Goal: Communication & Community: Answer question/provide support

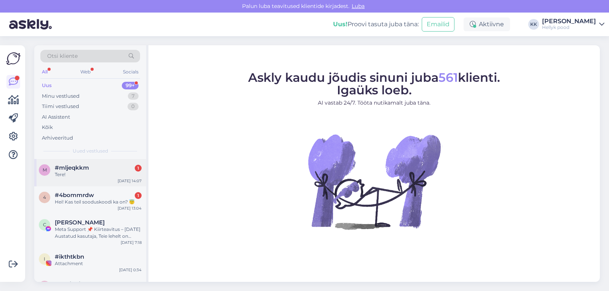
click at [79, 168] on span "#mljeqkkm" at bounding box center [72, 167] width 34 height 7
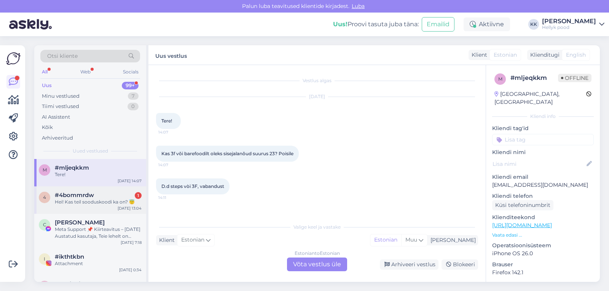
click at [87, 199] on div "Hei! Kas teil sooduskoodi ka on? 😇" at bounding box center [98, 202] width 87 height 7
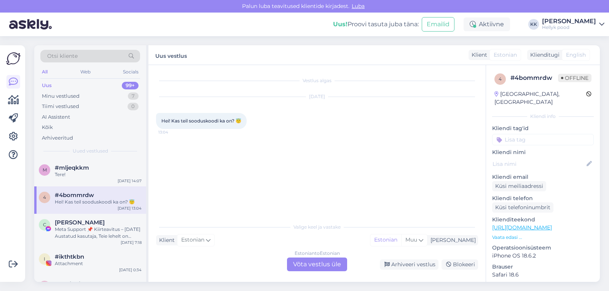
click at [318, 266] on div "Estonian to Estonian Võta vestlus üle" at bounding box center [317, 265] width 60 height 14
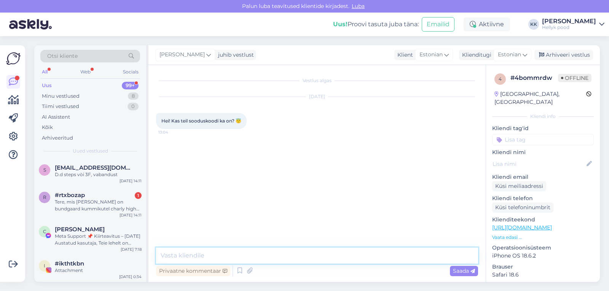
click at [212, 254] on textarea at bounding box center [317, 256] width 322 height 16
type textarea "Tere, kahjuks hetkel ei ole."
click at [458, 271] on span "Saada" at bounding box center [464, 271] width 22 height 7
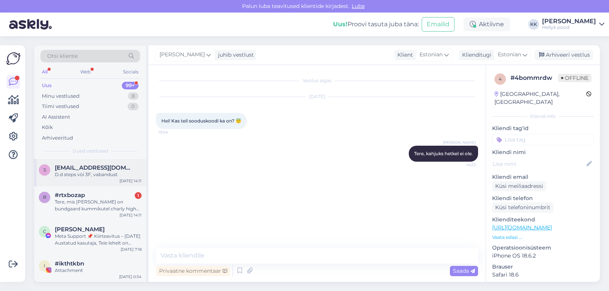
click at [77, 172] on div "D.d steps vòi 3F, vabandust" at bounding box center [98, 174] width 87 height 7
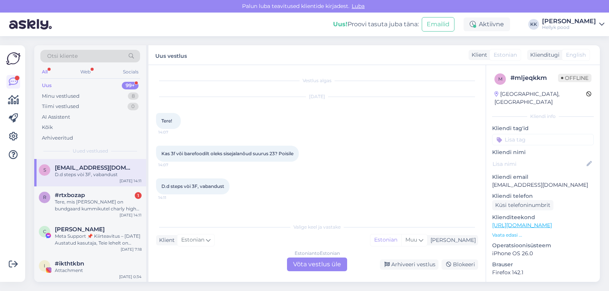
click at [299, 262] on div "Estonian to Estonian Võta vestlus üle" at bounding box center [317, 265] width 60 height 14
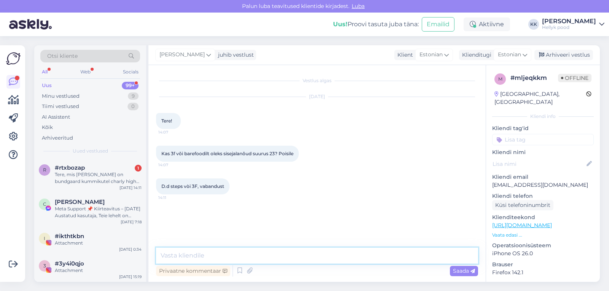
click at [234, 252] on textarea at bounding box center [317, 256] width 322 height 16
type textarea "Tere, panen teile siia lingid"
paste textarea "https://hellyk.ee/tootekategooria/laste-barefoot-jalatsid/sisejalatsid/?yith_wc…"
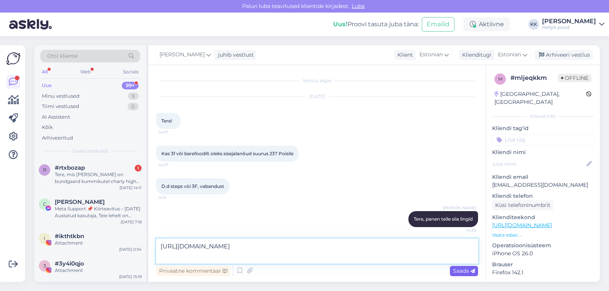
type textarea "https://hellyk.ee/tootekategooria/laste-barefoot-jalatsid/sisejalatsid/?yith_wc…"
click at [459, 270] on span "Saada" at bounding box center [464, 271] width 22 height 7
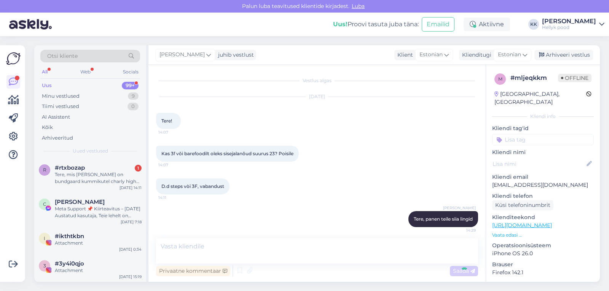
scroll to position [41, 0]
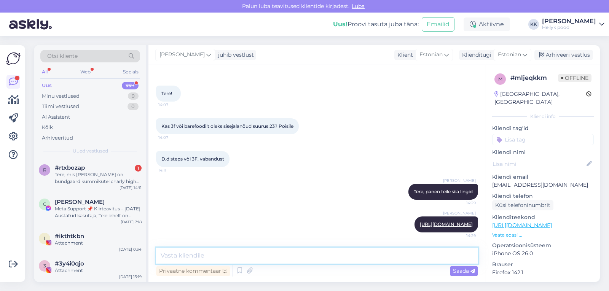
click at [254, 259] on textarea at bounding box center [317, 256] width 322 height 16
click at [170, 257] on textarea "kas te mõtlete 3F all" at bounding box center [317, 256] width 322 height 16
click at [281, 256] on textarea "Ehk te mõtlete 3F all" at bounding box center [317, 256] width 322 height 16
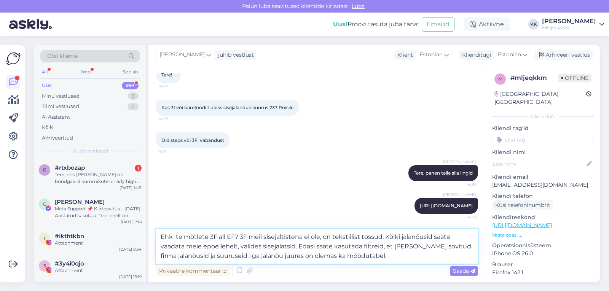
click at [281, 236] on textarea "Ehk te mõtlete 3F all EF? 3F meil sisejaltistena ei ole, on tekstiilist tossud.…" at bounding box center [317, 246] width 322 height 35
click at [413, 247] on textarea "Ehk te mõtlete 3F all EF? 3F meil sisejalatistena ei ole, on tekstiilist tossud…" at bounding box center [317, 246] width 322 height 35
type textarea "Ehk te mõtlete 3F all EF? 3F meil sisejalatistena ei ole, on tekstiilist tossud…"
click at [463, 272] on span "Saada" at bounding box center [464, 271] width 22 height 7
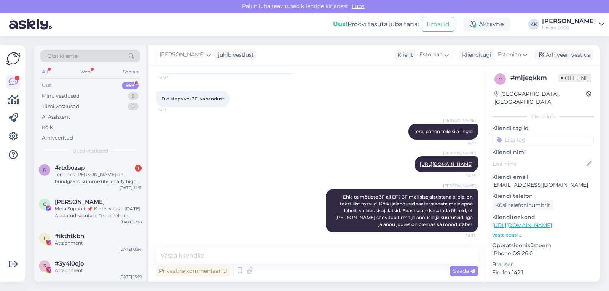
scroll to position [101, 0]
click at [104, 174] on div "Tere, mis vahe on bundgaard kummikutel charly high fish bond ja uuel atlas mude…" at bounding box center [98, 178] width 87 height 14
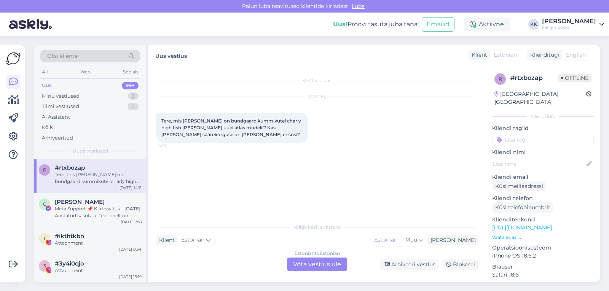
click at [310, 264] on div "Estonian to Estonian Võta vestlus üle" at bounding box center [317, 265] width 60 height 14
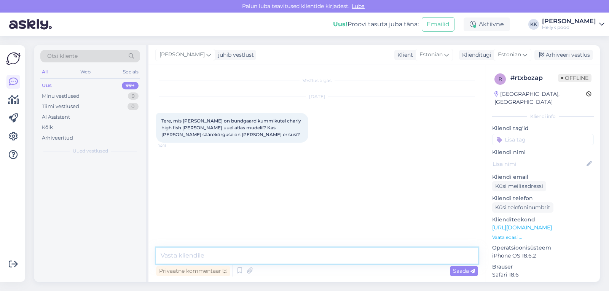
click at [193, 255] on textarea at bounding box center [317, 256] width 322 height 16
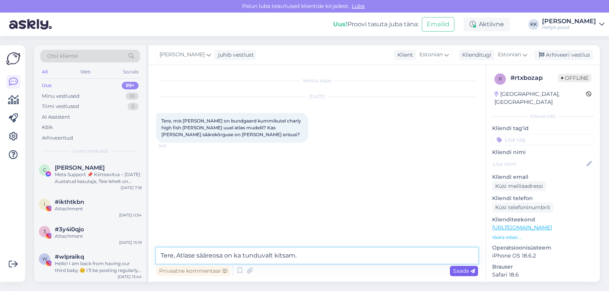
type textarea "Tere, Atlase sääreosa on ka tunduvalt kitsam."
click at [457, 271] on span "Saada" at bounding box center [464, 271] width 22 height 7
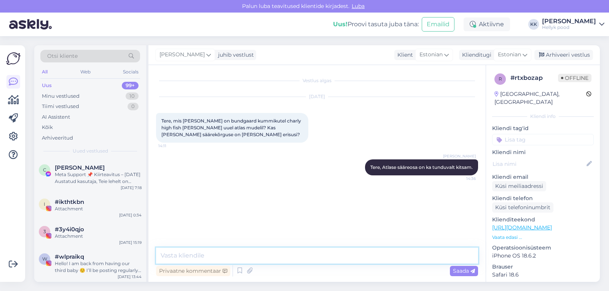
click at [188, 256] on textarea at bounding box center [317, 256] width 322 height 16
click at [297, 257] on textarea "Kui lapsel on laiem jalg ja sääreosa, siis soovitkas võtta ikkagi charly high." at bounding box center [317, 256] width 322 height 16
type textarea "Kui lapsel on laiem jalg ja sääreosa, siis soovitakas [PERSON_NAME] ikkagi char…"
click at [457, 273] on span "Saada" at bounding box center [464, 271] width 22 height 7
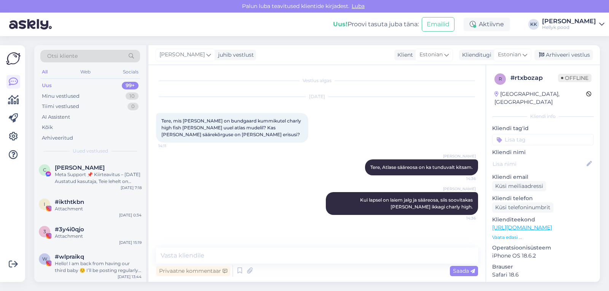
click at [51, 84] on div "Uus" at bounding box center [47, 86] width 10 height 8
click at [53, 93] on div "Minu vestlused" at bounding box center [61, 97] width 38 height 8
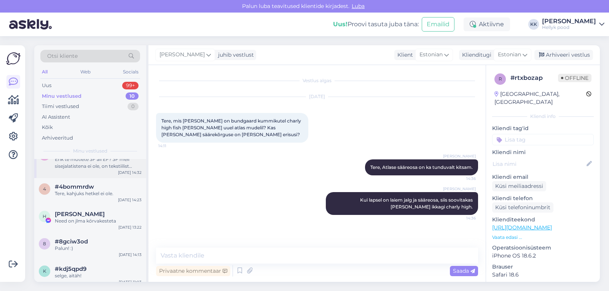
scroll to position [76, 0]
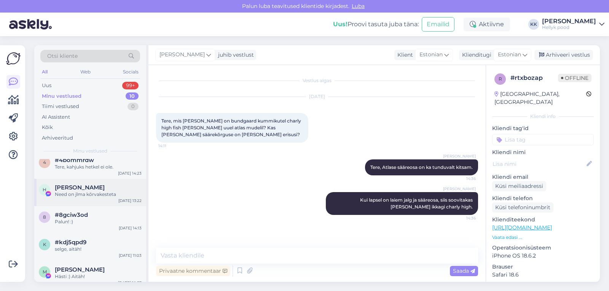
click at [86, 189] on span "[PERSON_NAME]" at bounding box center [80, 187] width 50 height 7
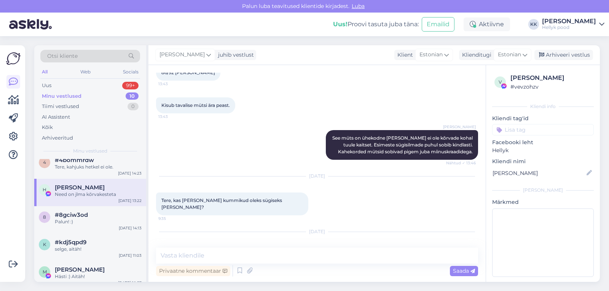
scroll to position [1846, 0]
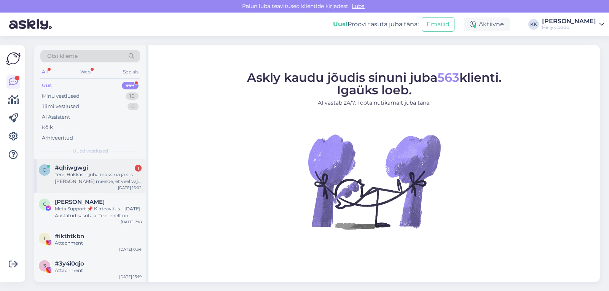
click at [96, 174] on div "Tere, Hakkasin juba maksma ja siis tuli meelde, et veel vaja ostukorvi üks asi …" at bounding box center [98, 178] width 87 height 14
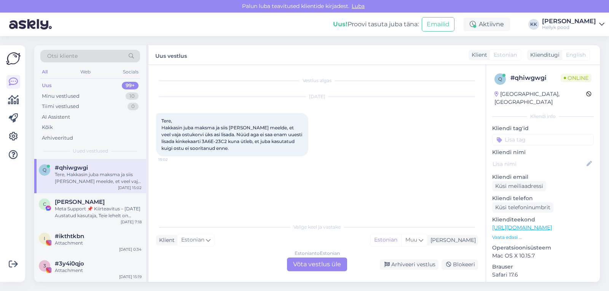
click at [305, 264] on div "Estonian to Estonian Võta vestlus üle" at bounding box center [317, 265] width 60 height 14
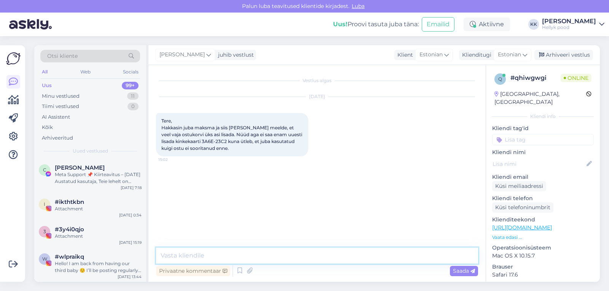
click at [226, 255] on textarea at bounding box center [317, 256] width 322 height 16
drag, startPoint x: 188, startPoint y: 142, endPoint x: 212, endPoint y: 144, distance: 23.7
click at [212, 144] on span "Tere, Hakkasin juba maksma ja siis [PERSON_NAME] meelde, et veel vaja ostukorvi…" at bounding box center [232, 134] width 142 height 33
copy span "3A6E-23C2"
click at [282, 256] on textarea "Tere, andke palun tellimuse number või kelle nimel tellimus oli" at bounding box center [317, 256] width 322 height 16
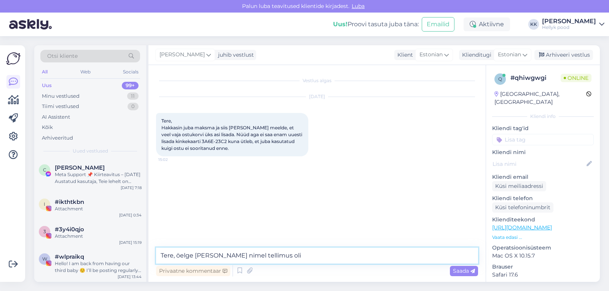
click at [321, 258] on textarea "Tere, öelge palun kelle nimel tellimus oli" at bounding box center [317, 256] width 322 height 16
type textarea "Tere, öelge [PERSON_NAME] nimel tellimus oli?"
click at [460, 271] on span "Saada" at bounding box center [464, 271] width 22 height 7
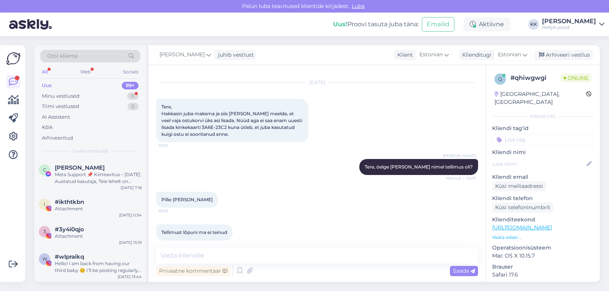
scroll to position [22, 0]
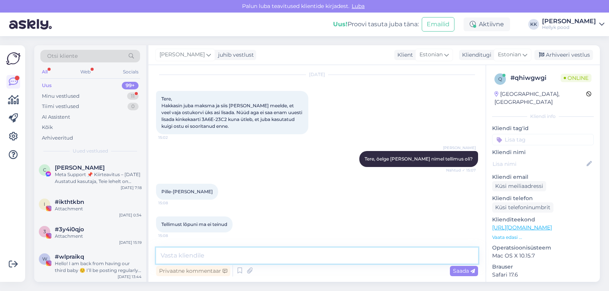
click at [201, 256] on textarea at bounding box center [317, 256] width 322 height 16
type textarea "S"
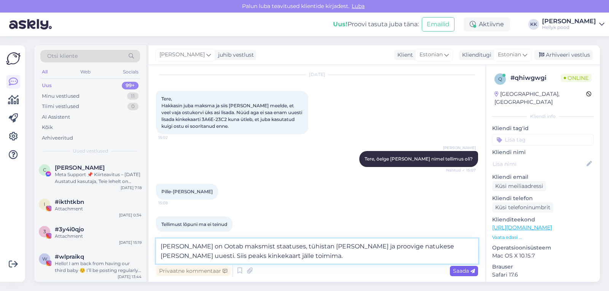
type textarea "[PERSON_NAME] on Ootab maksmist staatuses, tühistan [PERSON_NAME] ja proovige n…"
click at [458, 271] on span "Saada" at bounding box center [464, 271] width 22 height 7
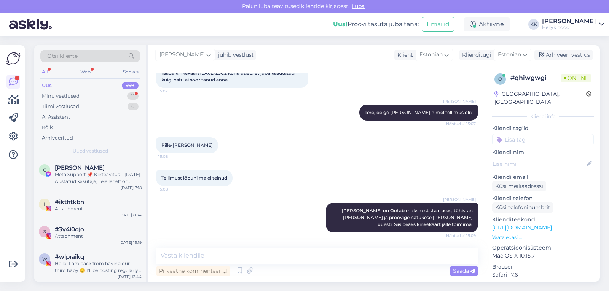
scroll to position [101, 0]
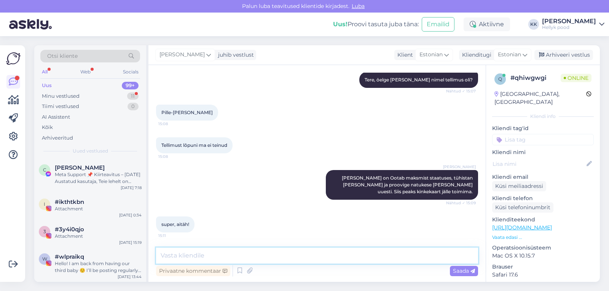
click at [203, 254] on textarea at bounding box center [317, 256] width 322 height 16
type textarea "Nüüd peaks korras olema, võite uuesti tellimuse teha"
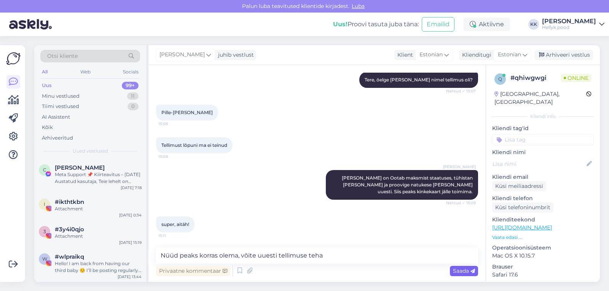
click at [457, 272] on span "Saada" at bounding box center [464, 271] width 22 height 7
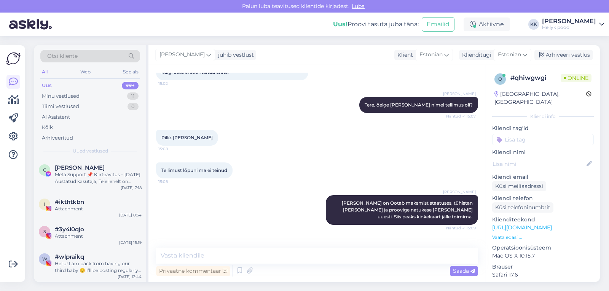
scroll to position [134, 0]
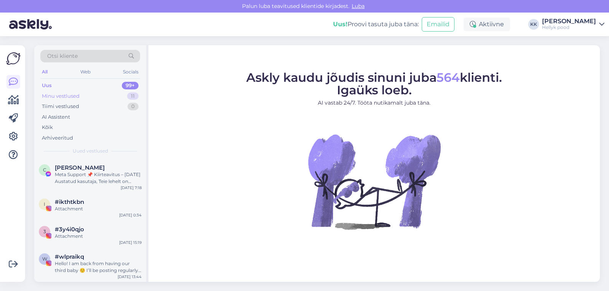
click at [65, 95] on div "Minu vestlused" at bounding box center [61, 97] width 38 height 8
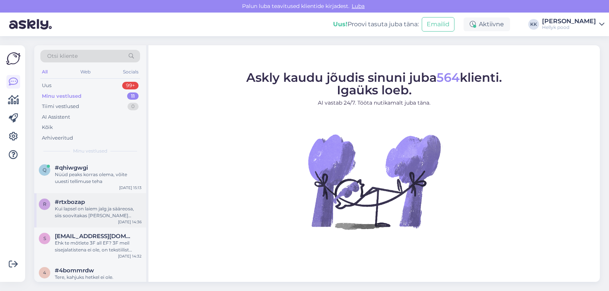
click at [100, 208] on div "Kui lapsel on laiem jalg ja sääreosa, siis soovitakas võtta ikkagi charly high." at bounding box center [98, 213] width 87 height 14
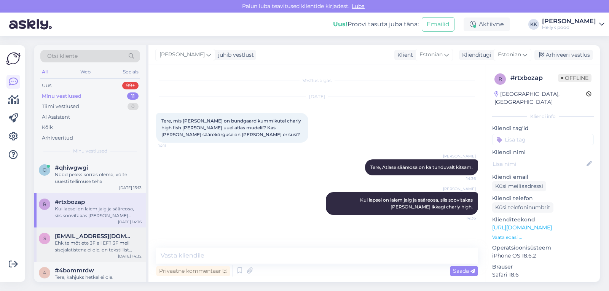
click at [84, 243] on div "Ehk te mõtlete 3F all EF? 3F meil sisejalatistena ei ole, on tekstiilist tossud…" at bounding box center [98, 247] width 87 height 14
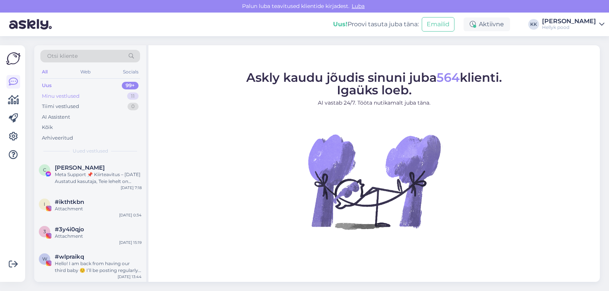
click at [73, 95] on div "Minu vestlused" at bounding box center [61, 97] width 38 height 8
click at [65, 96] on div "Minu vestlused" at bounding box center [61, 97] width 38 height 8
click at [55, 93] on div "Minu vestlused" at bounding box center [61, 97] width 38 height 8
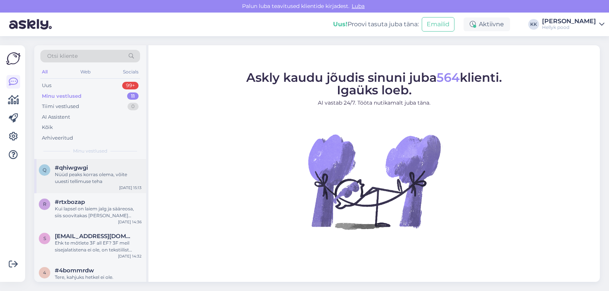
click at [74, 174] on div "Nüüd peaks korras olema, võite uuesti tellimuse teha" at bounding box center [98, 178] width 87 height 14
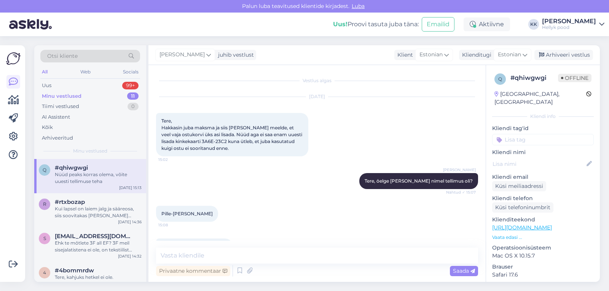
scroll to position [134, 0]
